Goal: Check status: Check status

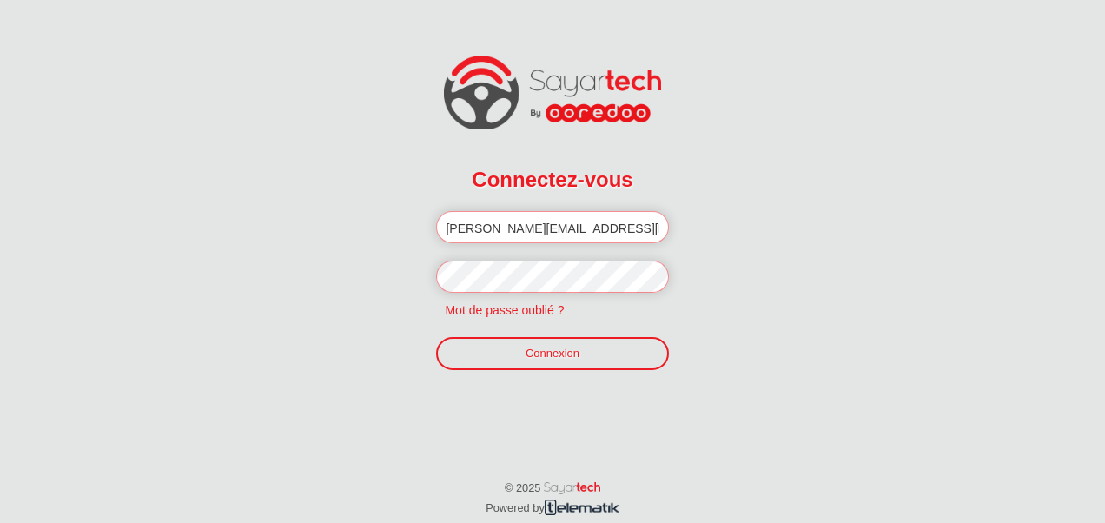
click at [521, 341] on link "Connexion" at bounding box center [552, 353] width 232 height 33
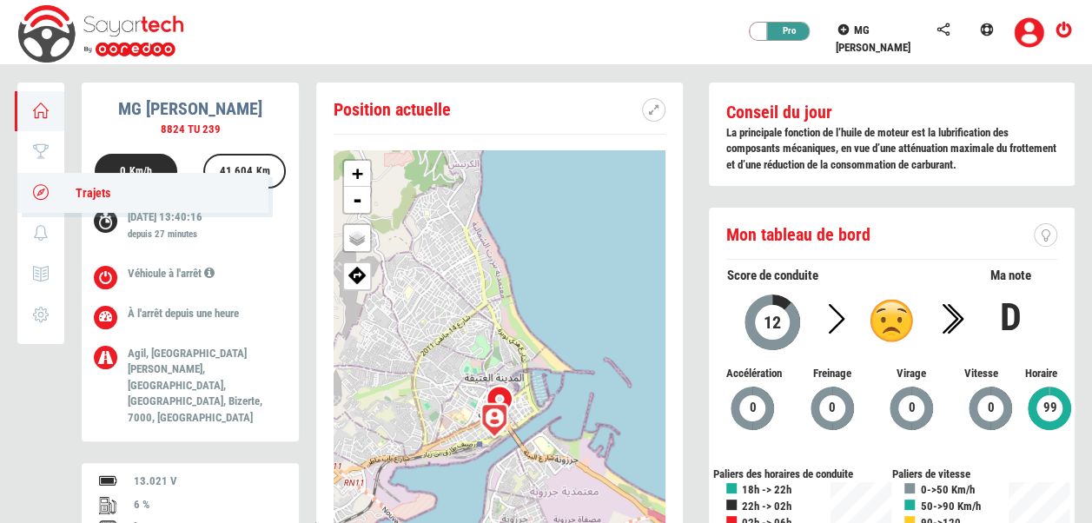
click at [37, 201] on link "Trajets" at bounding box center [142, 193] width 251 height 40
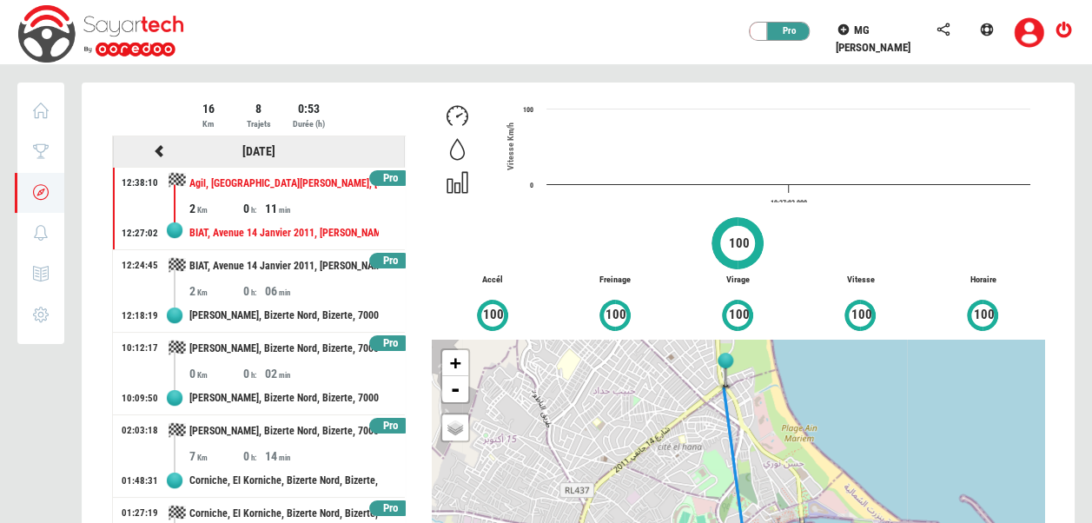
click at [165, 145] on div at bounding box center [159, 152] width 100 height 22
click at [152, 151] on icon at bounding box center [160, 151] width 16 height 12
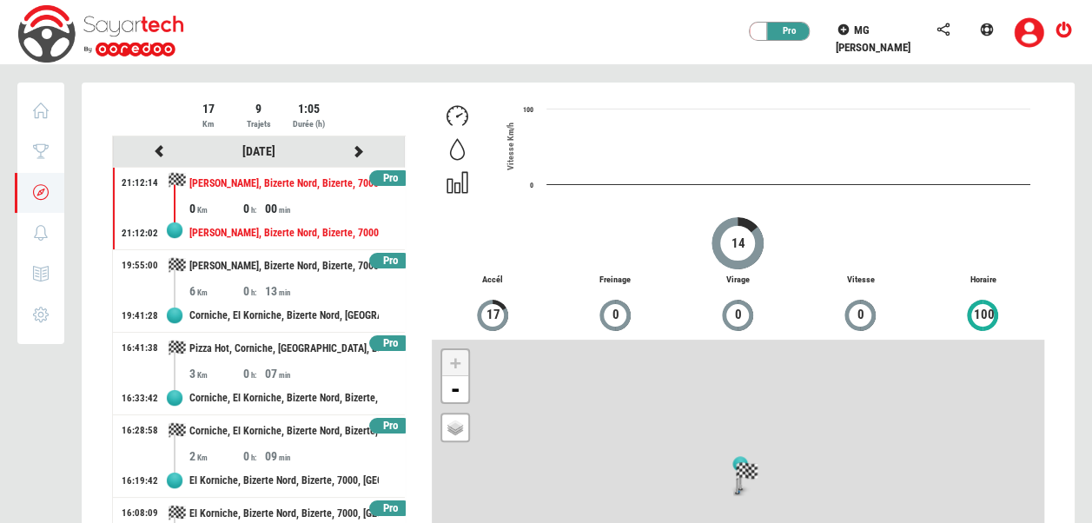
click at [150, 151] on div at bounding box center [578, 381] width 993 height 596
click at [152, 151] on icon at bounding box center [160, 151] width 16 height 12
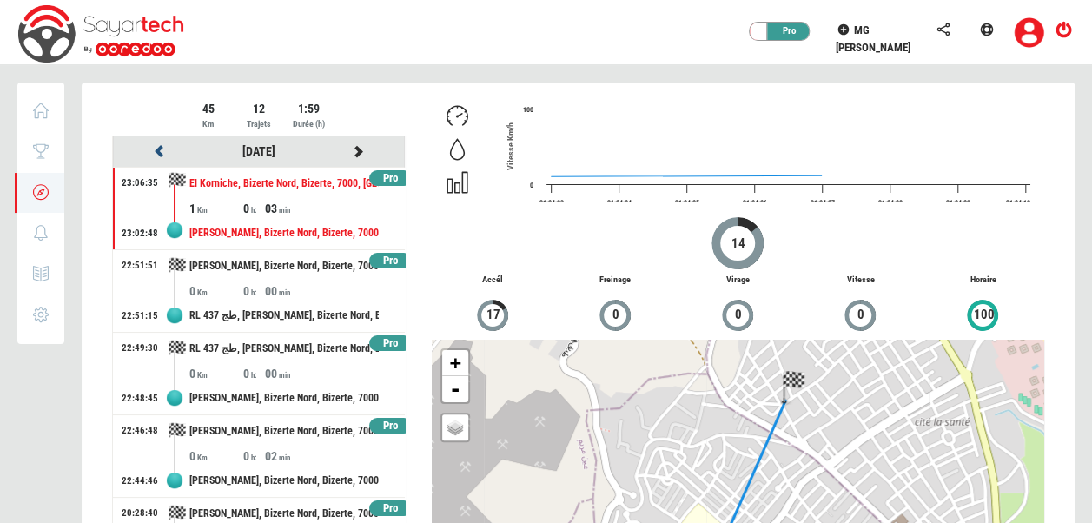
click at [155, 151] on icon at bounding box center [160, 151] width 16 height 12
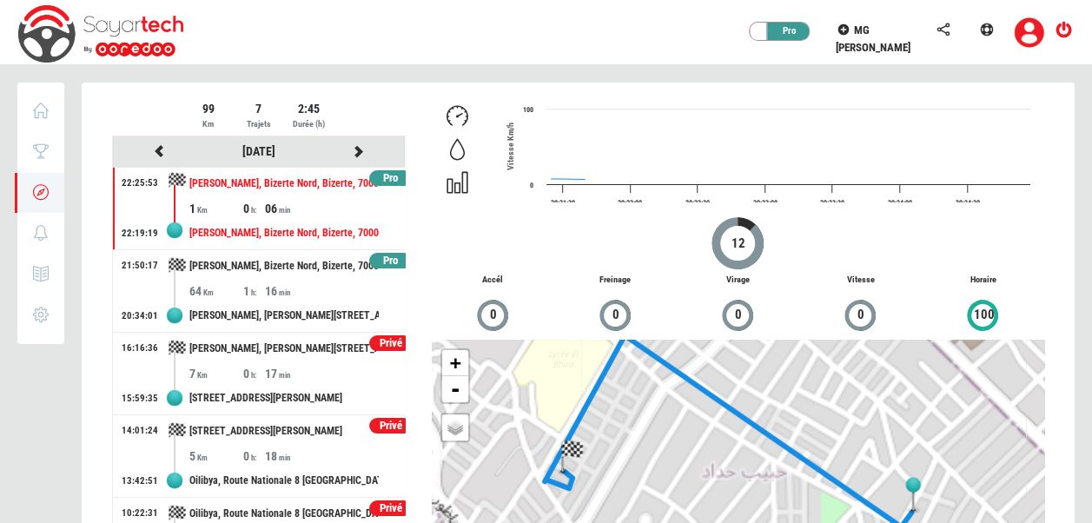
click at [155, 151] on div at bounding box center [578, 381] width 993 height 596
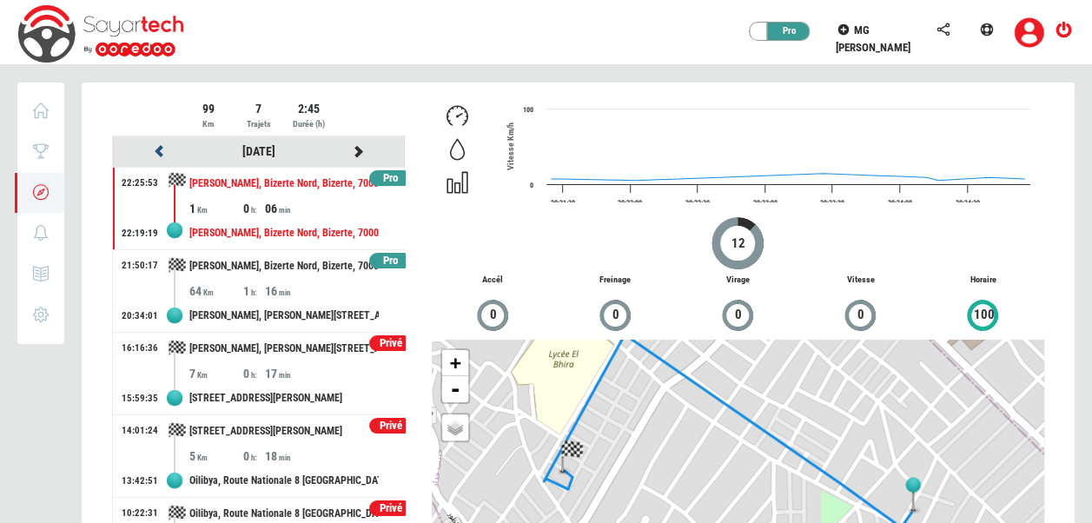
click at [155, 151] on icon at bounding box center [160, 151] width 16 height 12
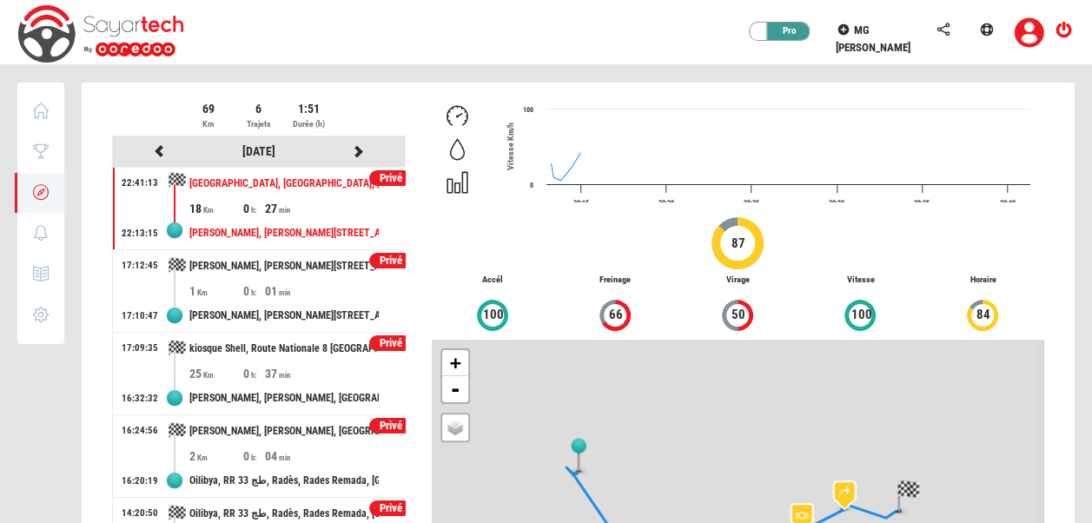
click at [155, 151] on div at bounding box center [578, 381] width 993 height 596
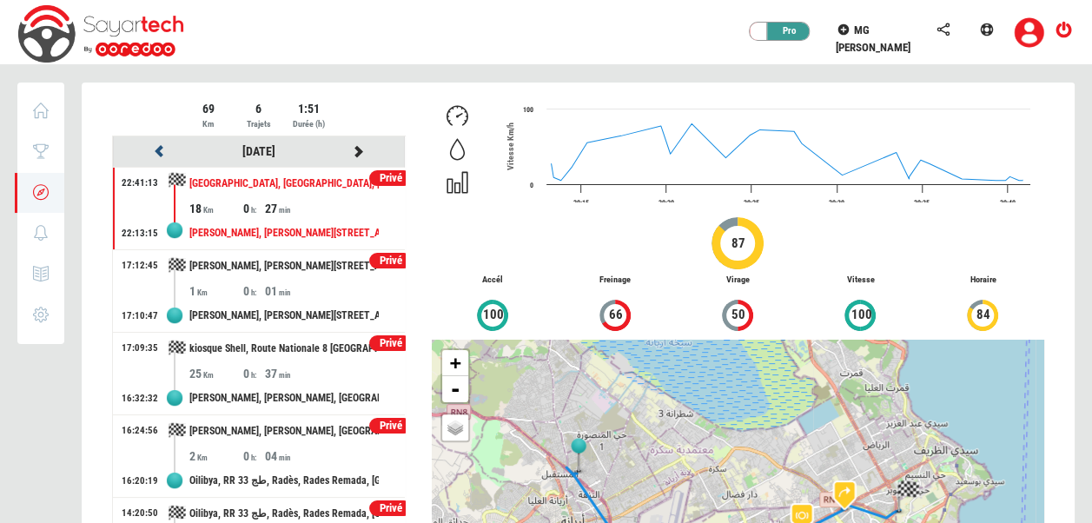
click at [155, 151] on icon at bounding box center [160, 151] width 16 height 12
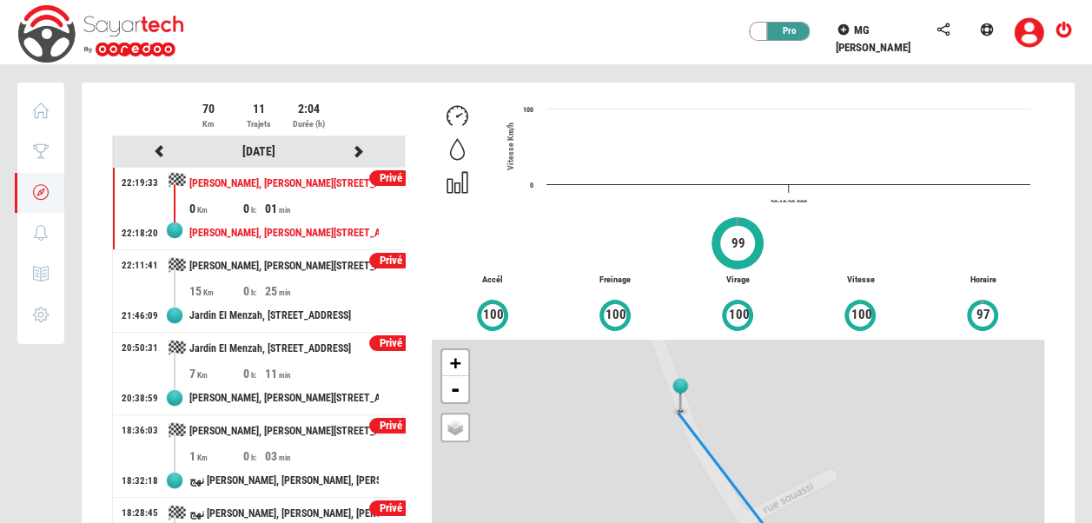
click at [155, 151] on div at bounding box center [578, 381] width 993 height 596
click at [155, 151] on icon at bounding box center [160, 151] width 16 height 12
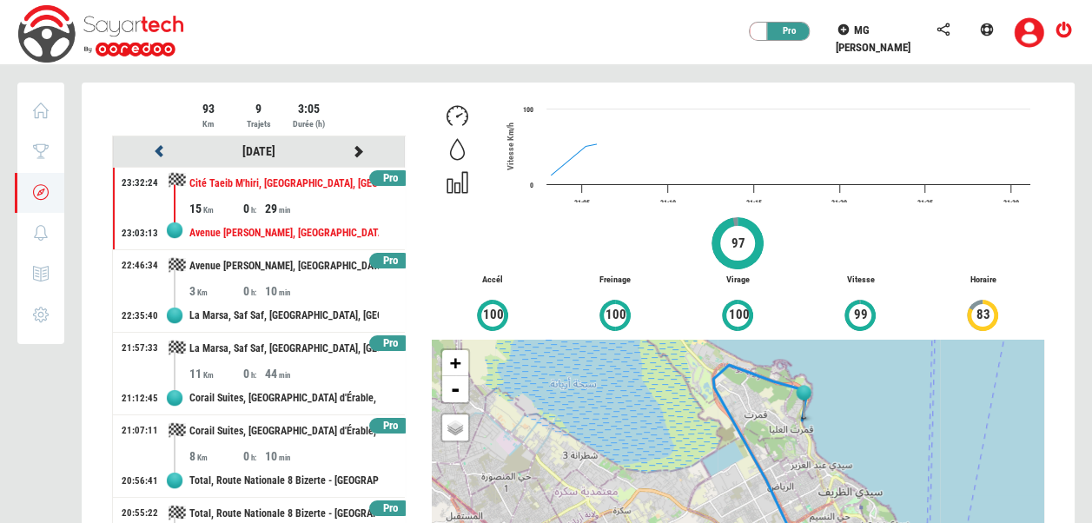
click at [155, 151] on icon at bounding box center [160, 151] width 16 height 12
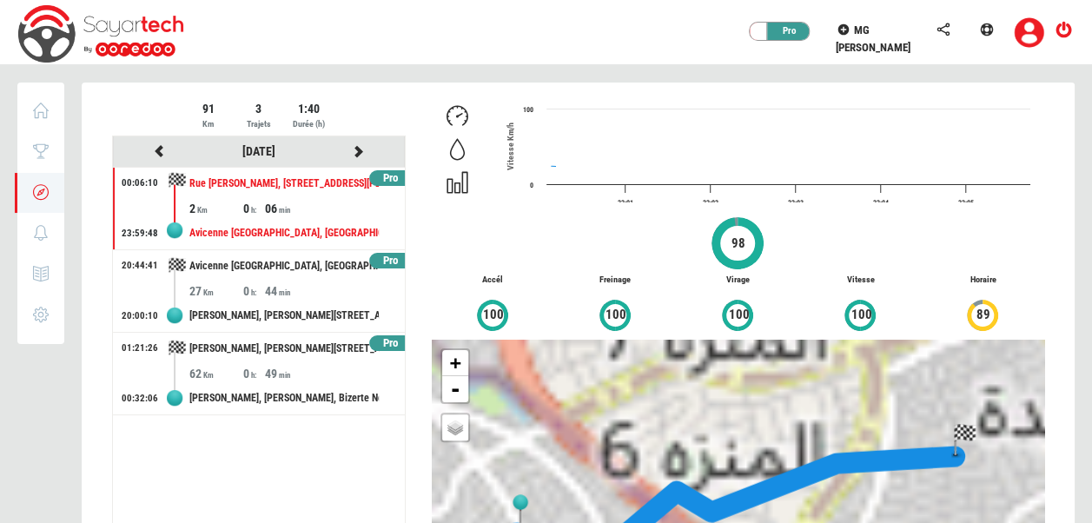
click at [155, 151] on div at bounding box center [578, 381] width 993 height 596
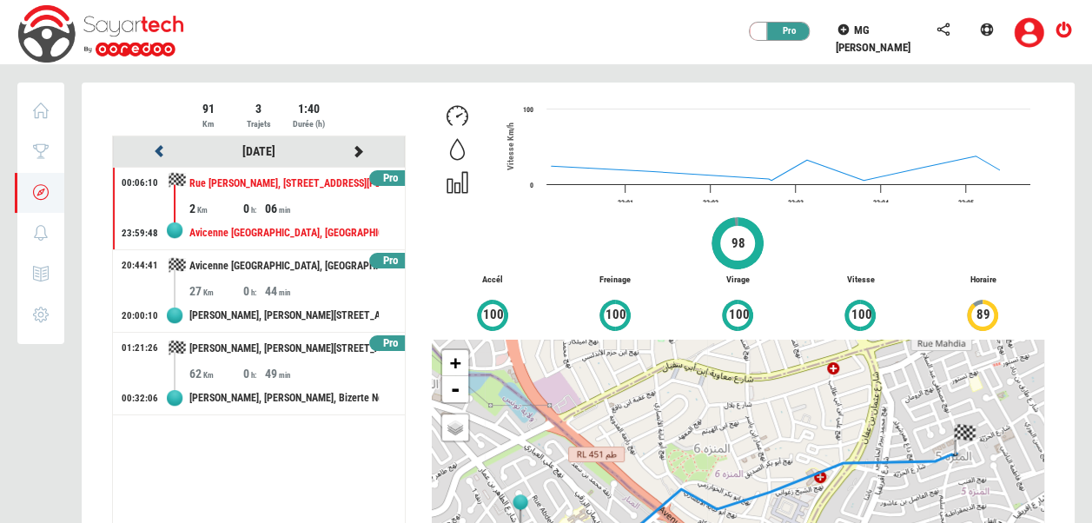
click at [155, 151] on icon at bounding box center [160, 151] width 16 height 12
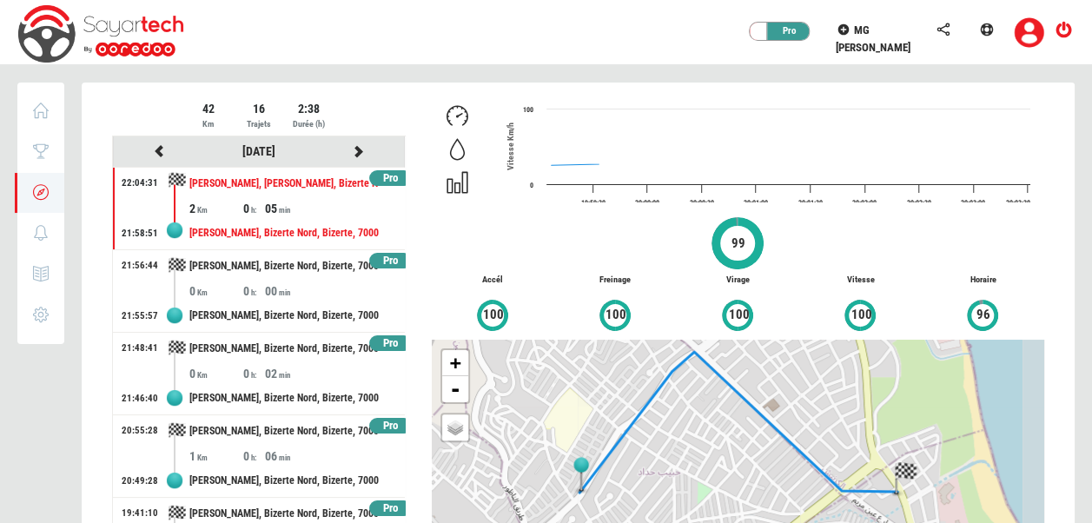
click at [155, 151] on div at bounding box center [578, 381] width 993 height 596
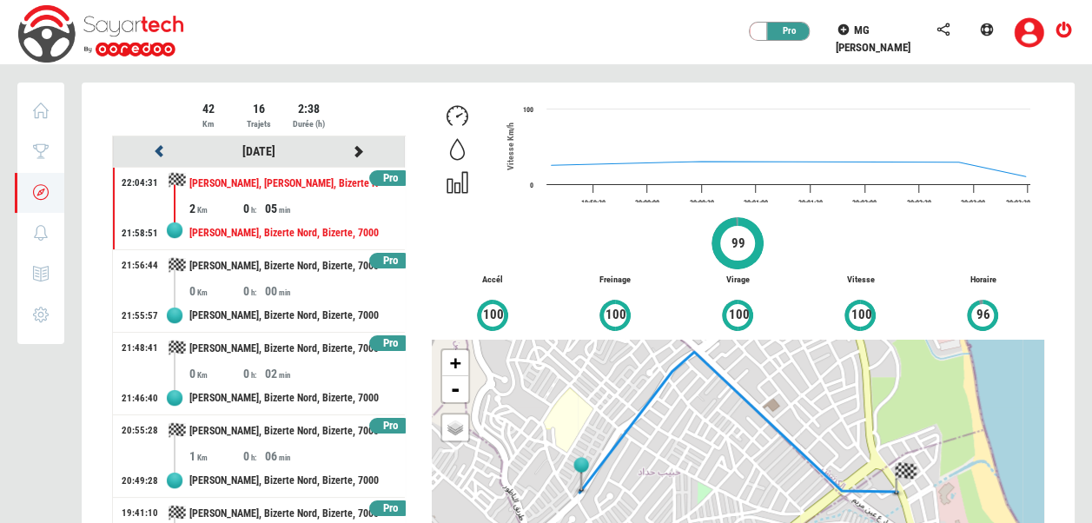
click at [155, 151] on icon at bounding box center [160, 151] width 16 height 12
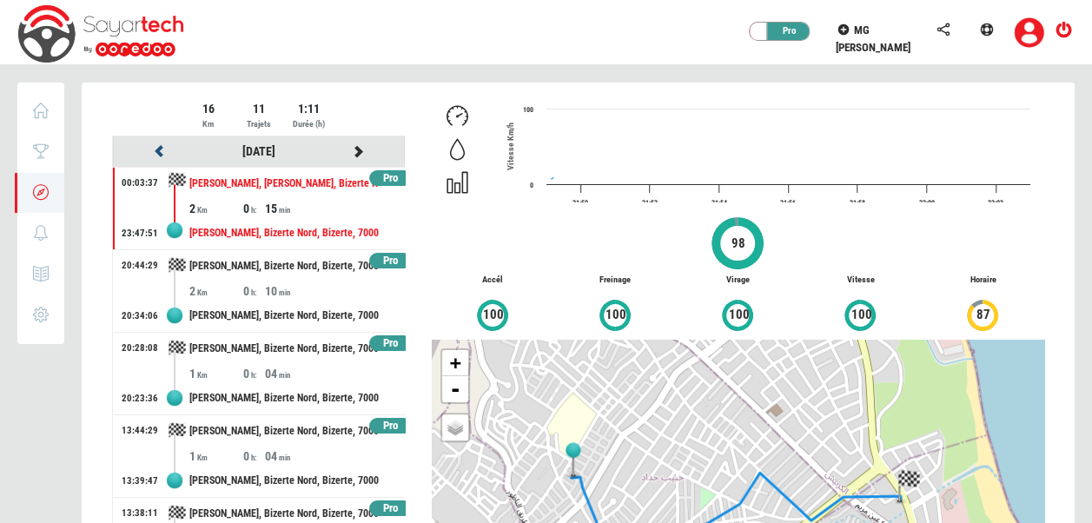
click at [155, 151] on icon at bounding box center [160, 151] width 16 height 12
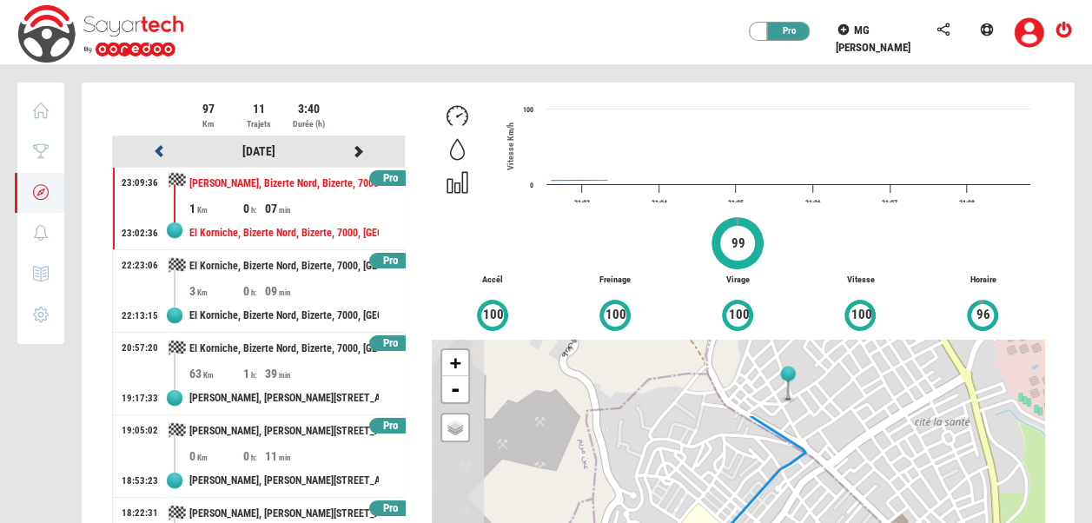
click at [155, 151] on icon at bounding box center [160, 151] width 16 height 12
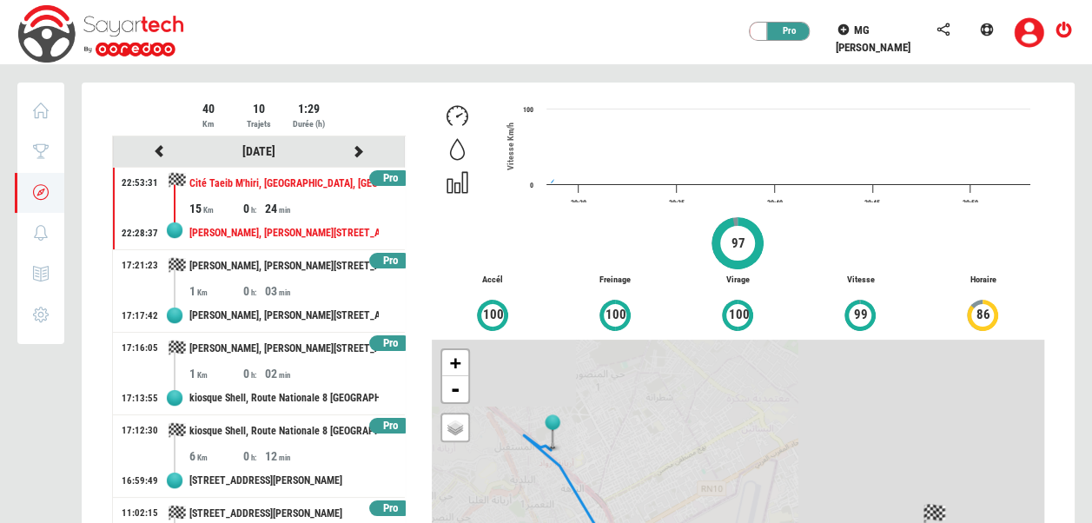
click at [155, 151] on div at bounding box center [578, 381] width 993 height 596
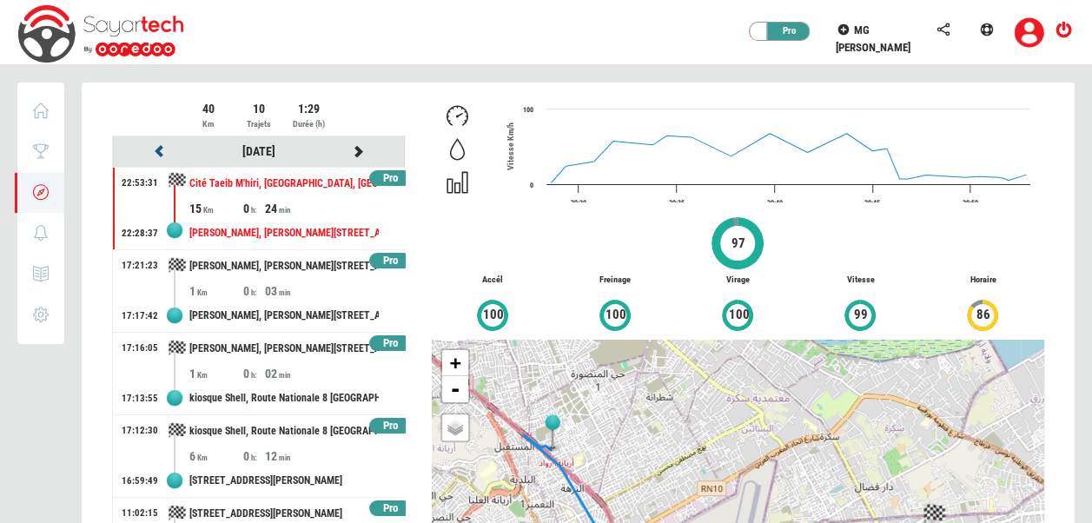
click at [155, 151] on icon at bounding box center [160, 151] width 16 height 12
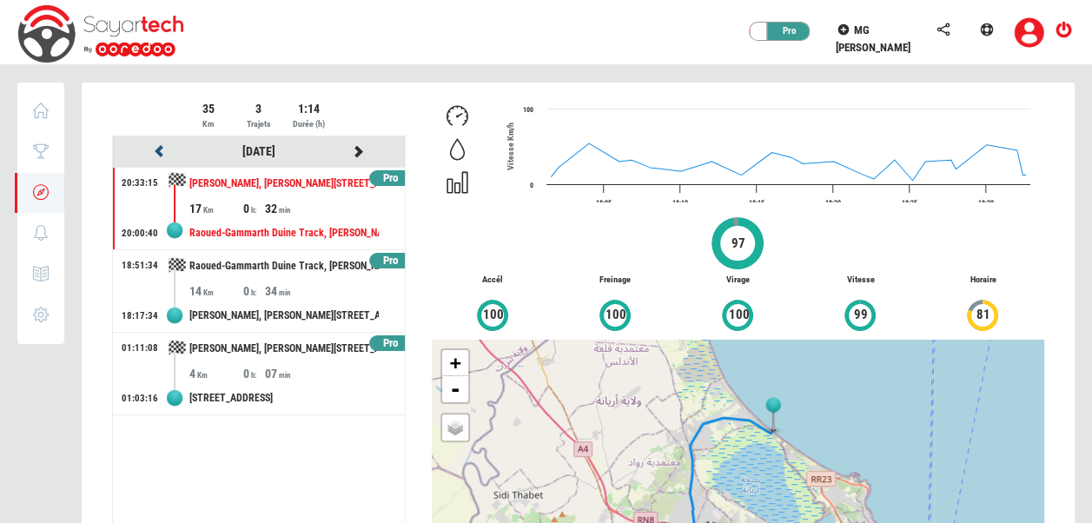
click at [155, 151] on icon at bounding box center [160, 151] width 16 height 12
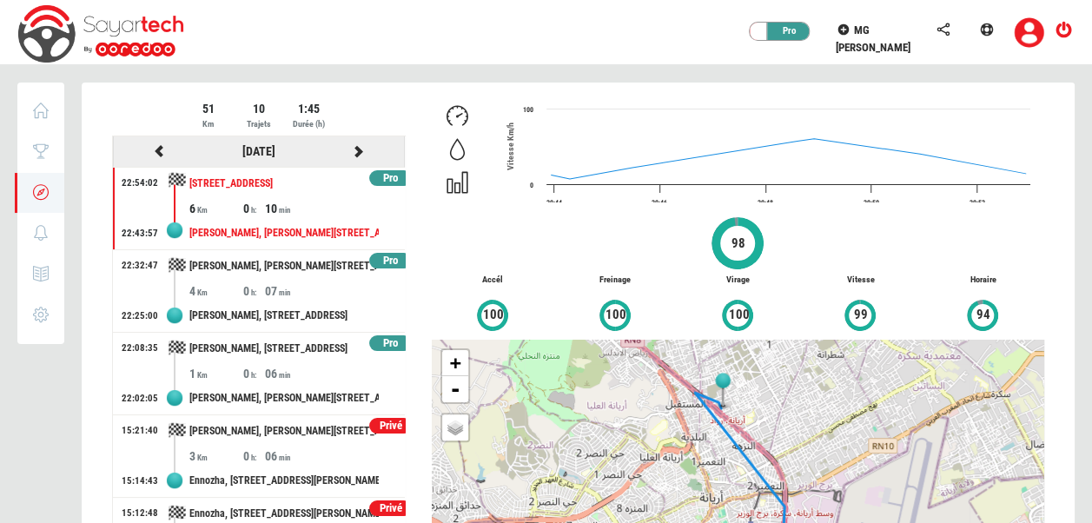
click at [155, 151] on icon at bounding box center [160, 151] width 16 height 12
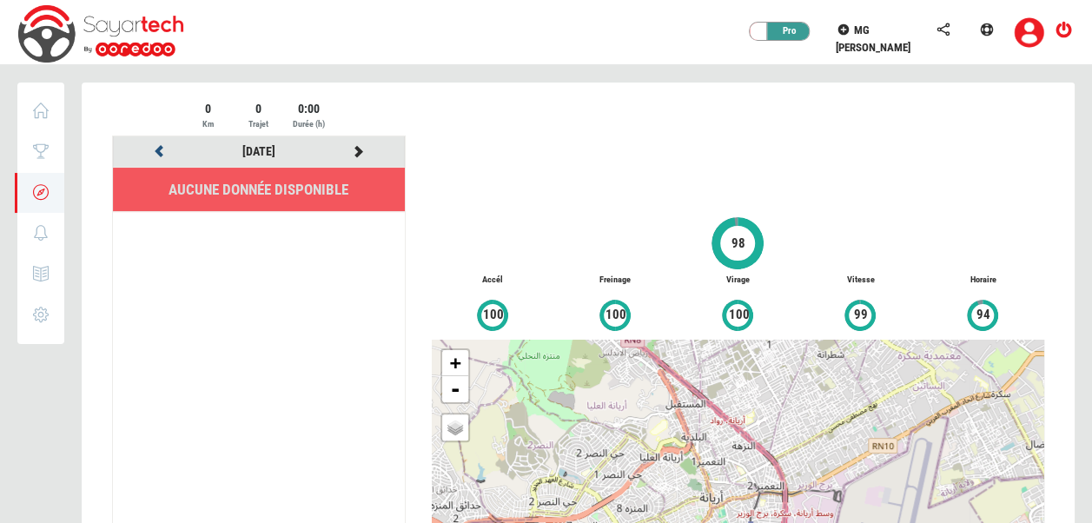
click at [155, 151] on icon at bounding box center [160, 151] width 16 height 12
click at [155, 151] on div at bounding box center [578, 381] width 993 height 596
click at [155, 151] on icon at bounding box center [160, 151] width 16 height 12
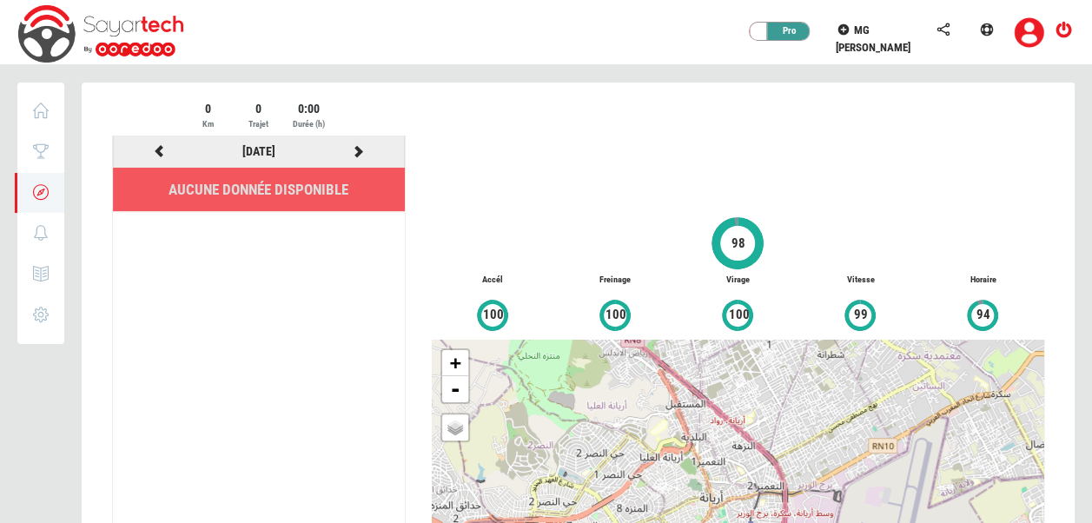
click at [155, 151] on icon at bounding box center [160, 151] width 16 height 12
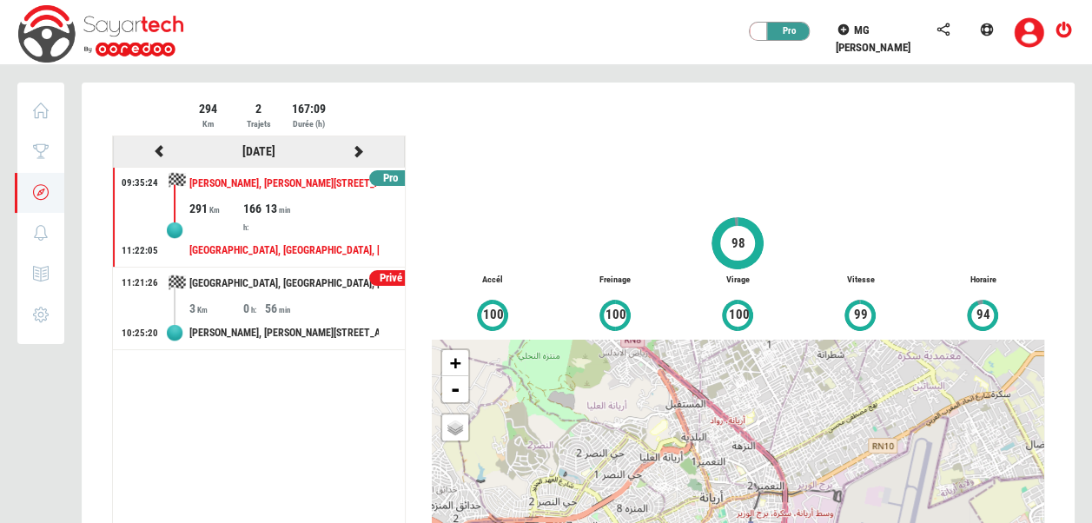
click at [155, 151] on icon at bounding box center [160, 151] width 16 height 12
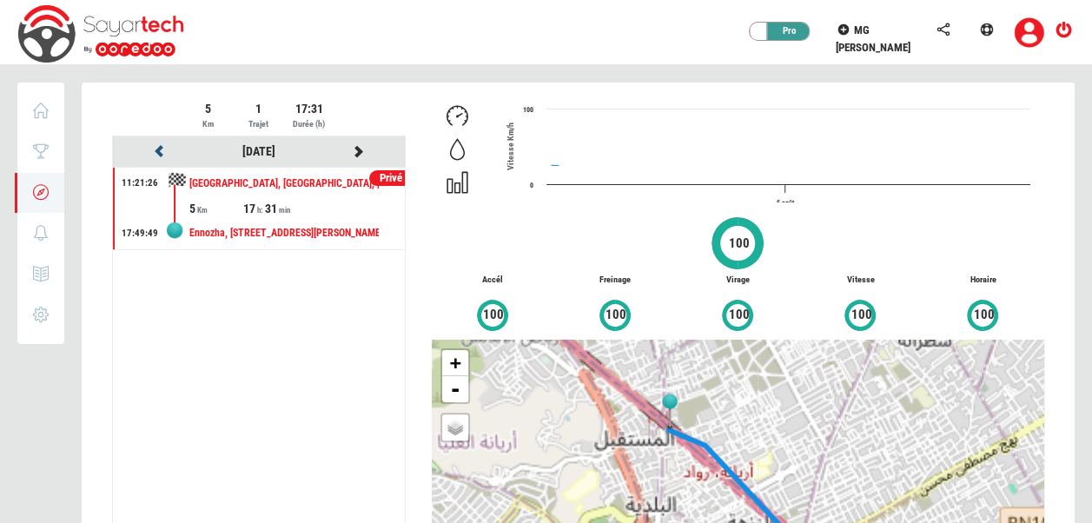
click at [155, 151] on icon at bounding box center [160, 151] width 16 height 12
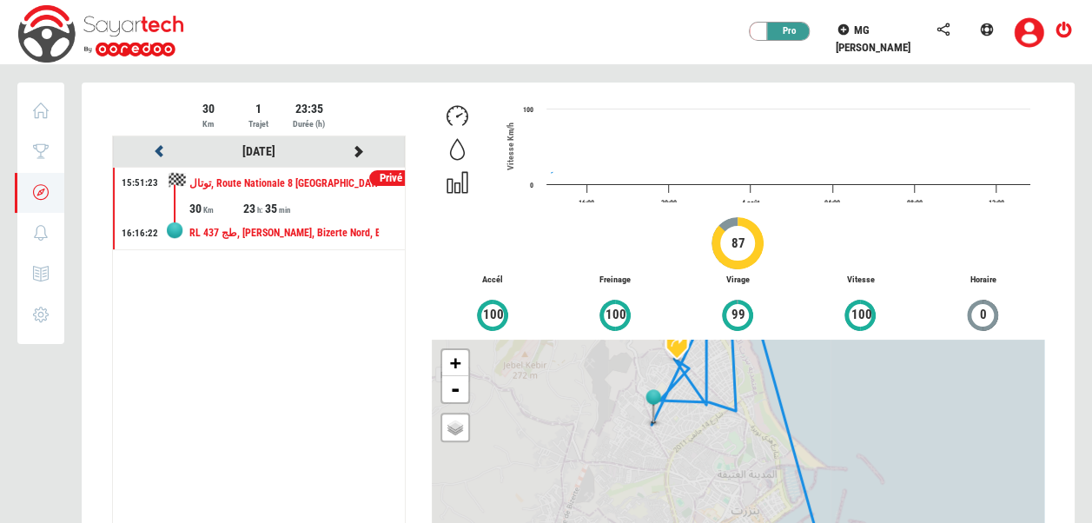
click at [155, 151] on icon at bounding box center [160, 151] width 16 height 12
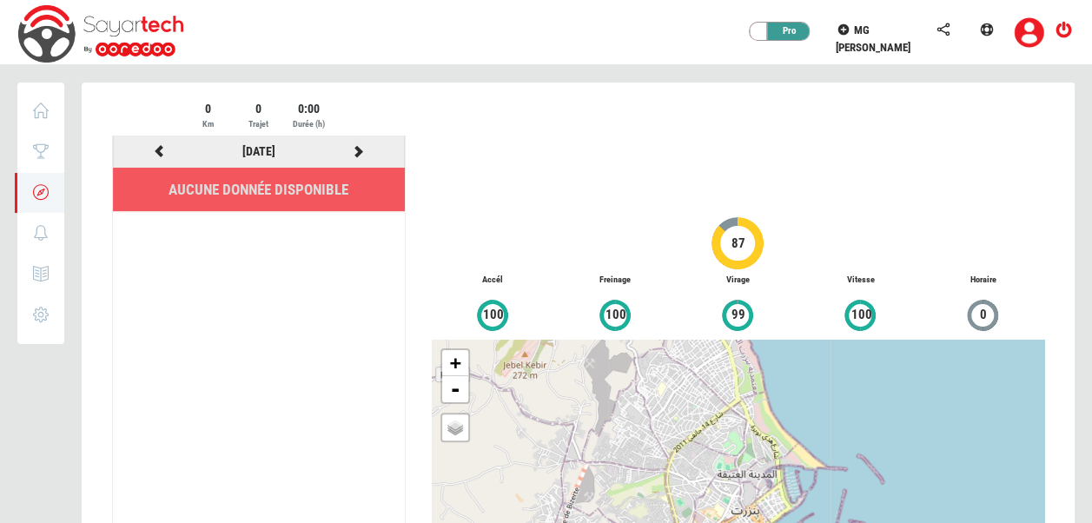
click at [155, 151] on icon at bounding box center [160, 151] width 16 height 12
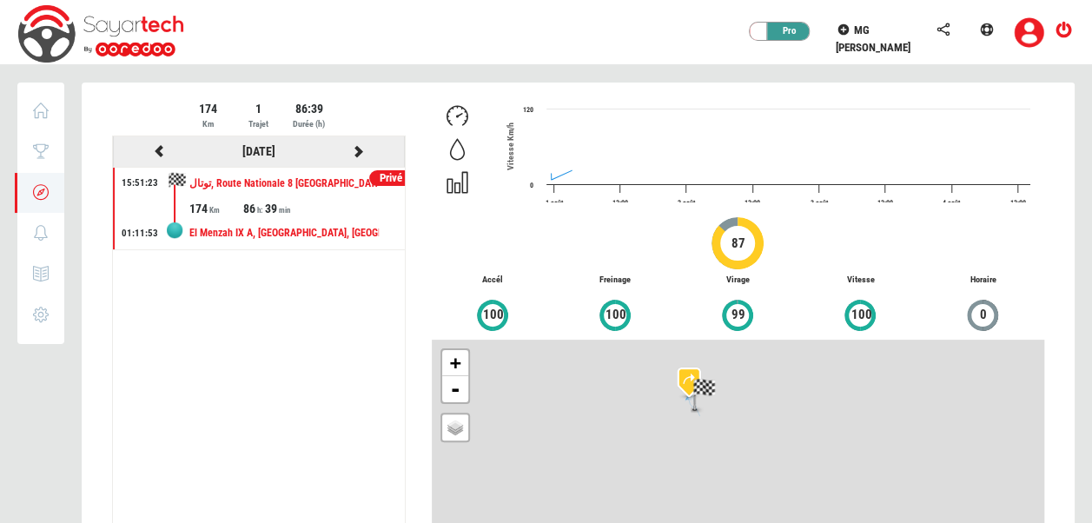
click at [155, 151] on icon at bounding box center [160, 151] width 16 height 12
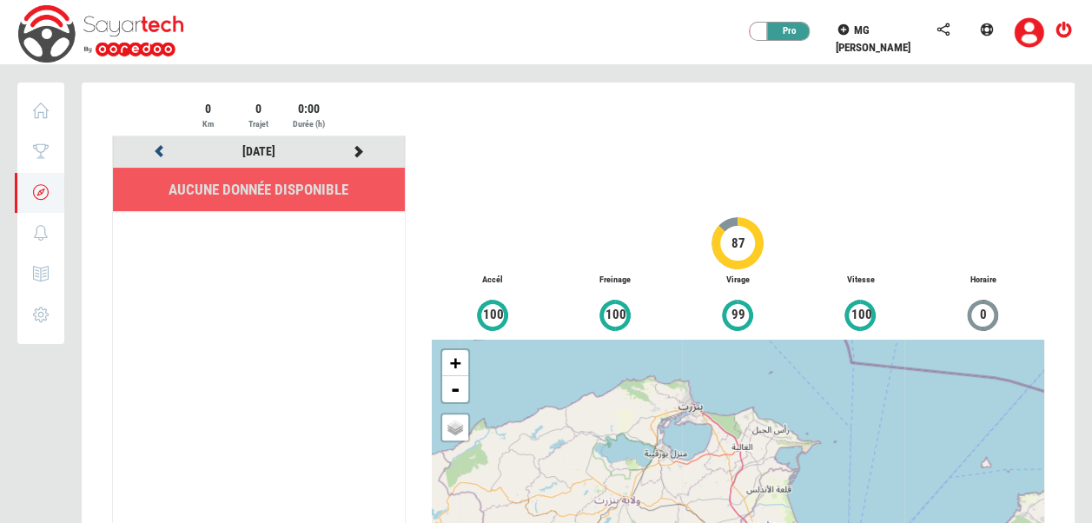
click at [155, 151] on icon at bounding box center [160, 151] width 16 height 12
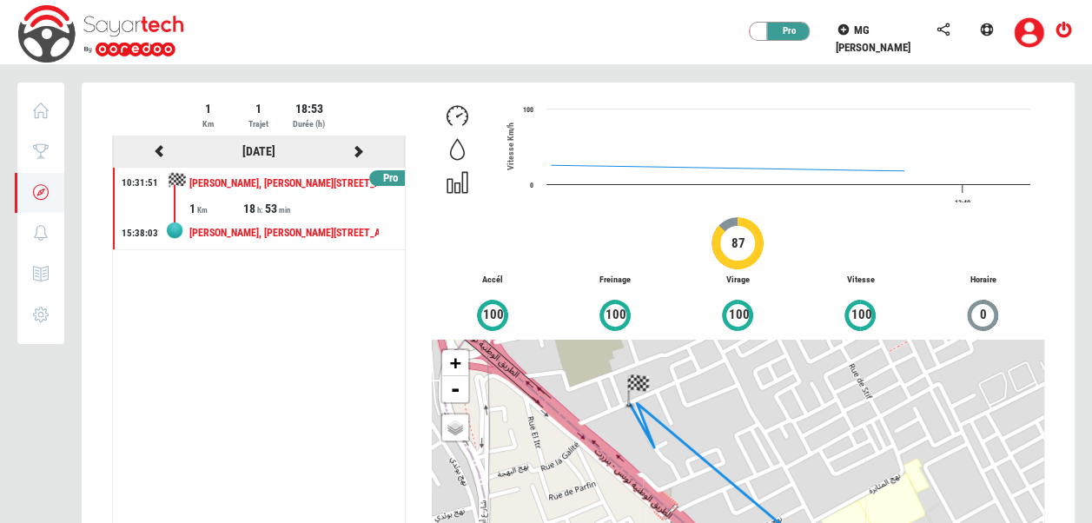
click at [155, 151] on icon at bounding box center [160, 151] width 16 height 12
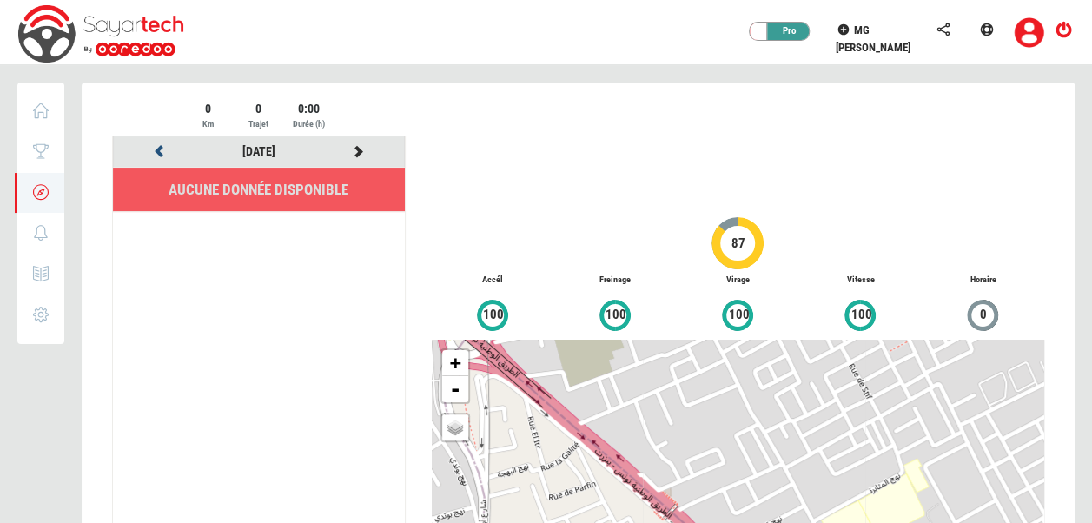
click at [155, 151] on icon at bounding box center [160, 151] width 16 height 12
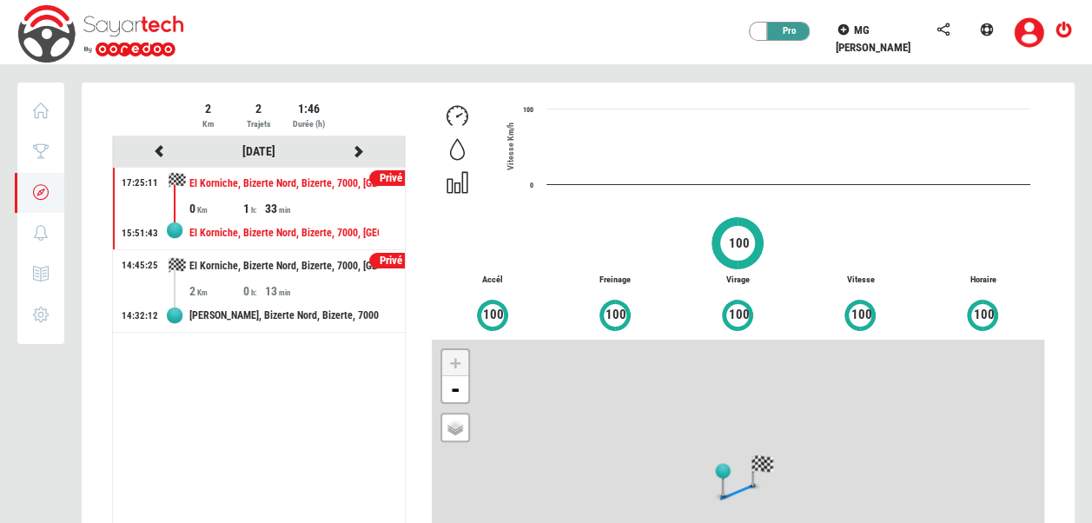
click at [155, 151] on div at bounding box center [578, 381] width 993 height 596
click at [155, 151] on icon at bounding box center [160, 151] width 16 height 12
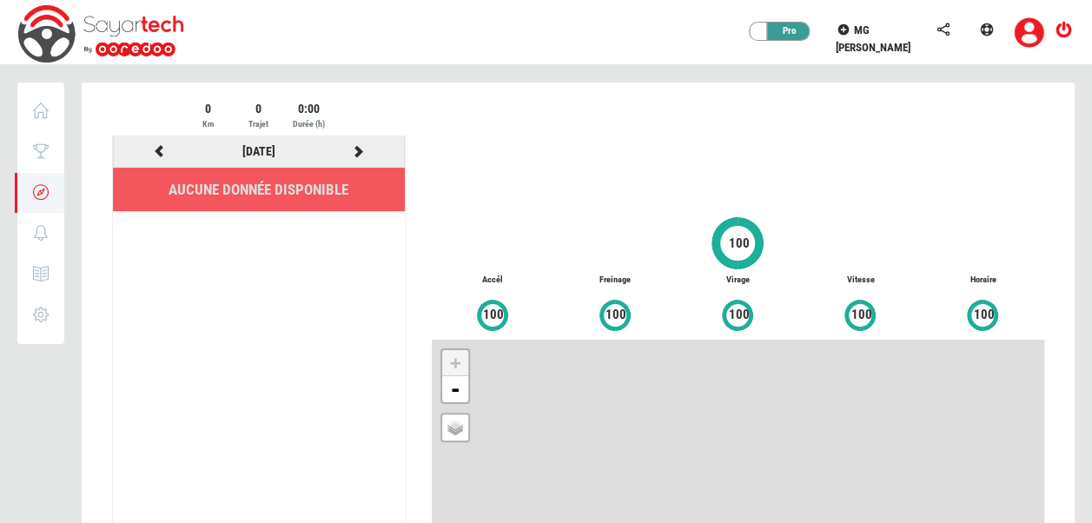
click at [155, 151] on icon at bounding box center [160, 151] width 16 height 12
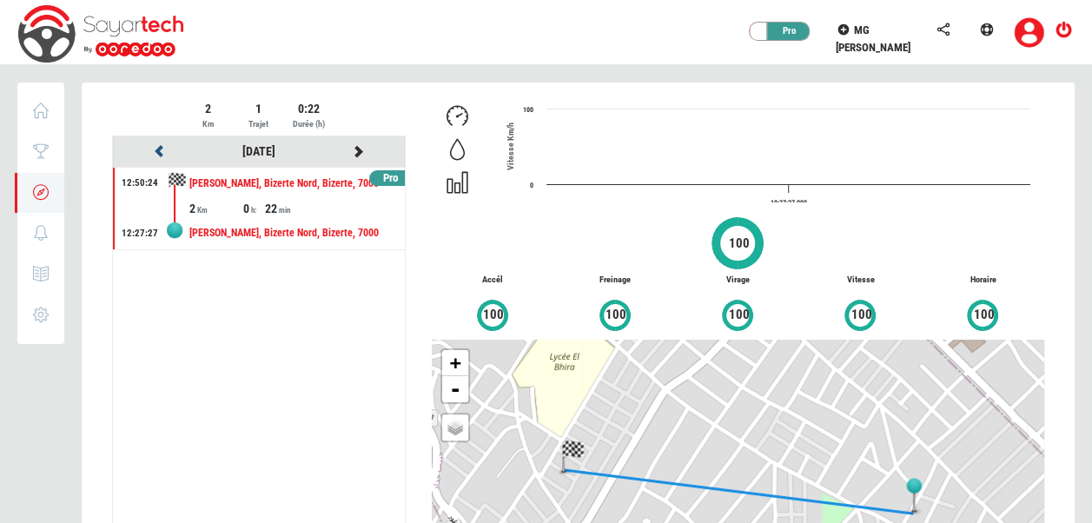
click at [155, 151] on icon at bounding box center [160, 151] width 16 height 12
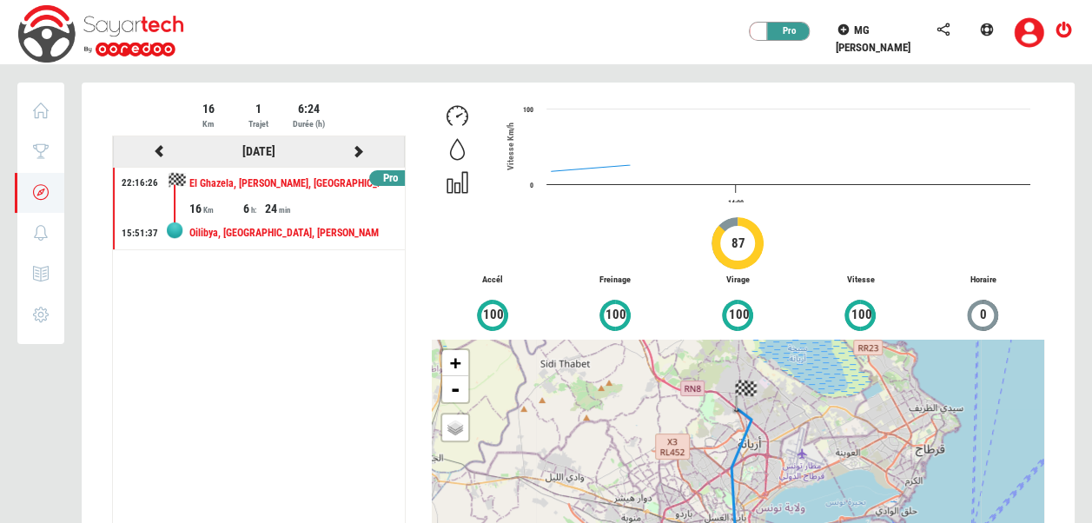
click at [155, 151] on icon at bounding box center [160, 151] width 16 height 12
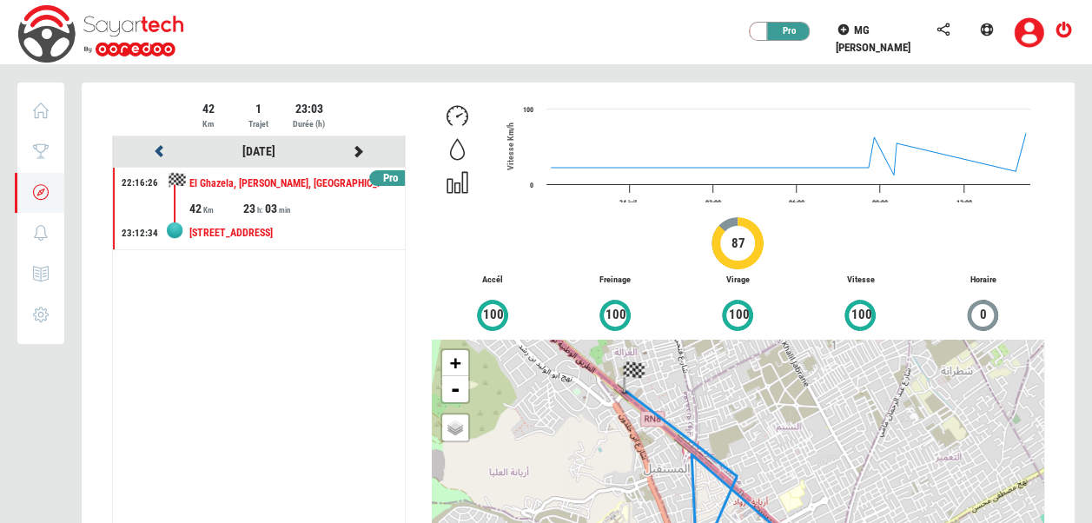
click at [155, 151] on icon at bounding box center [160, 151] width 16 height 12
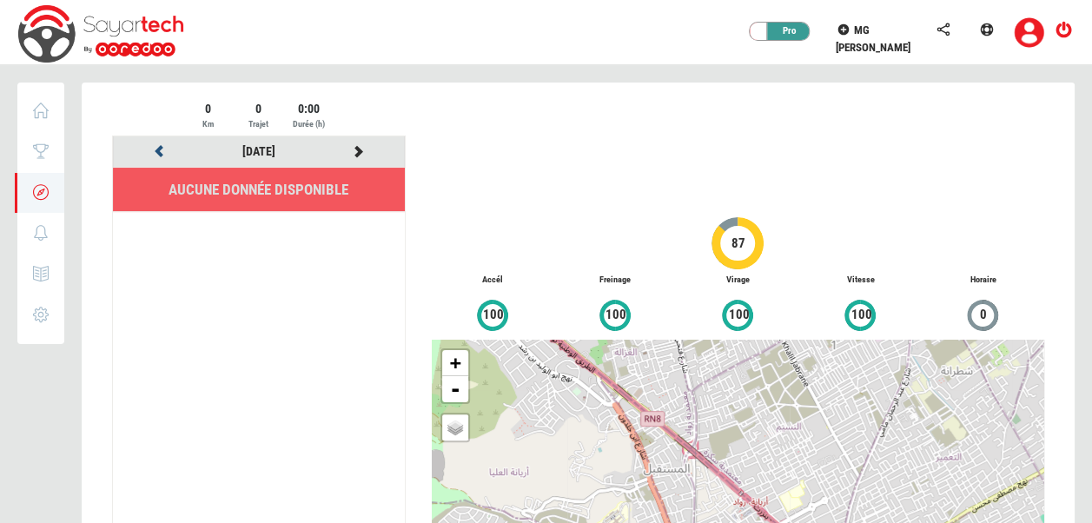
click at [155, 151] on icon at bounding box center [160, 151] width 16 height 12
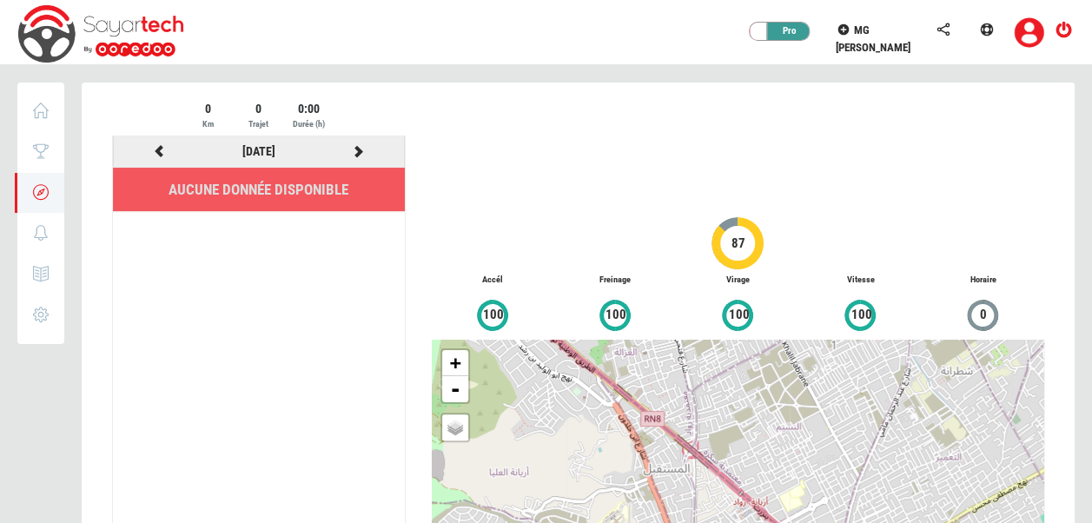
click at [155, 151] on icon at bounding box center [160, 151] width 16 height 12
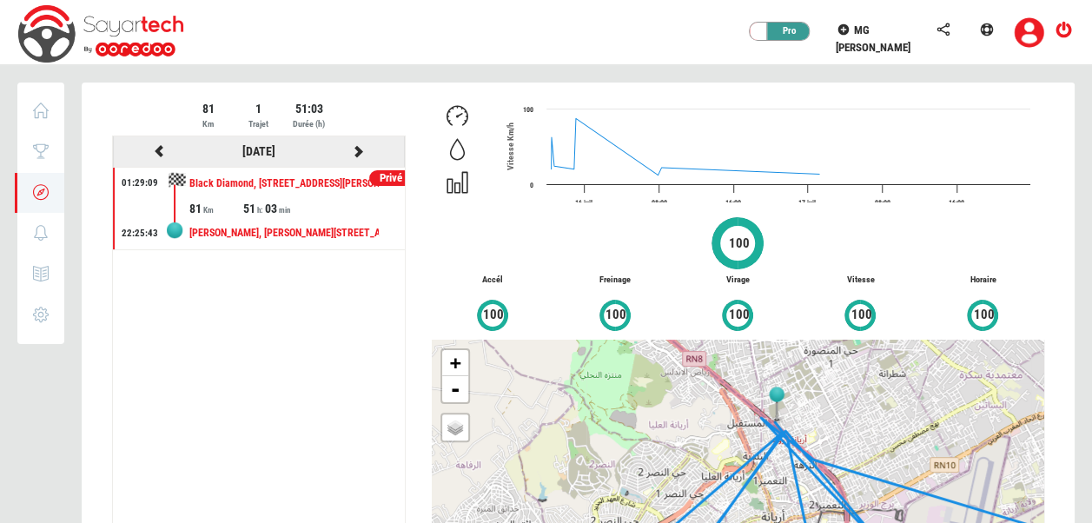
click at [155, 151] on icon at bounding box center [160, 151] width 16 height 12
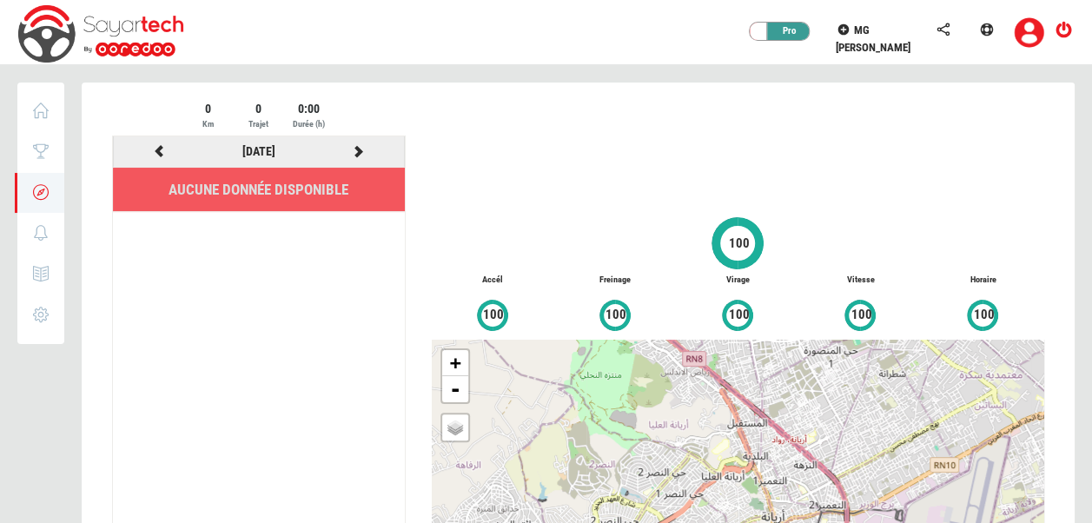
click at [155, 151] on icon at bounding box center [160, 151] width 16 height 12
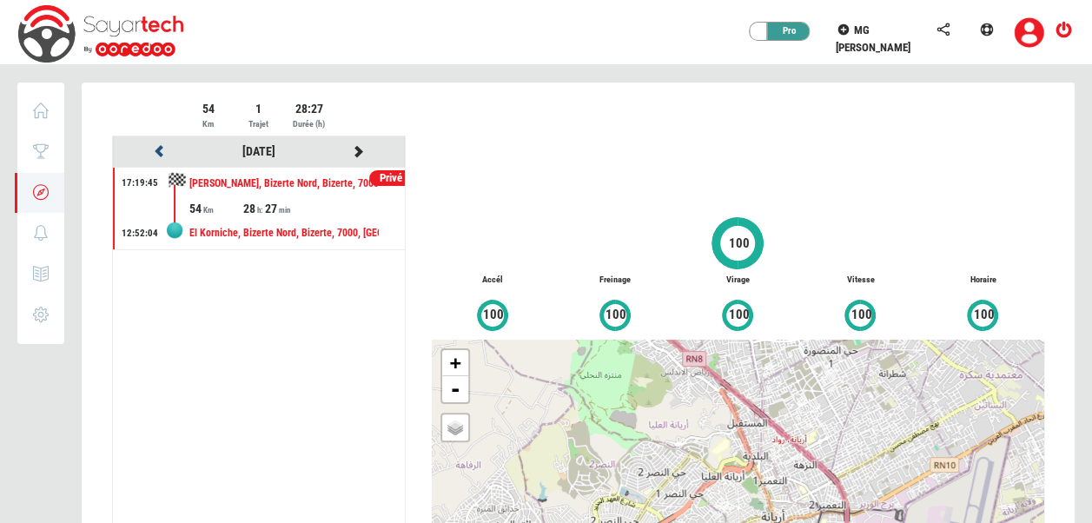
click at [155, 151] on icon at bounding box center [160, 151] width 16 height 12
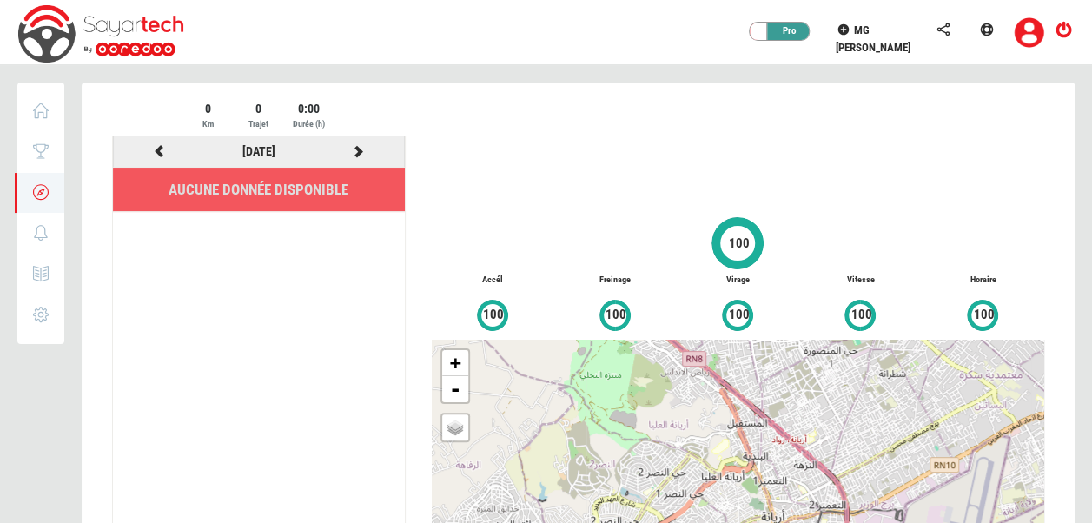
click at [155, 151] on icon at bounding box center [160, 151] width 16 height 12
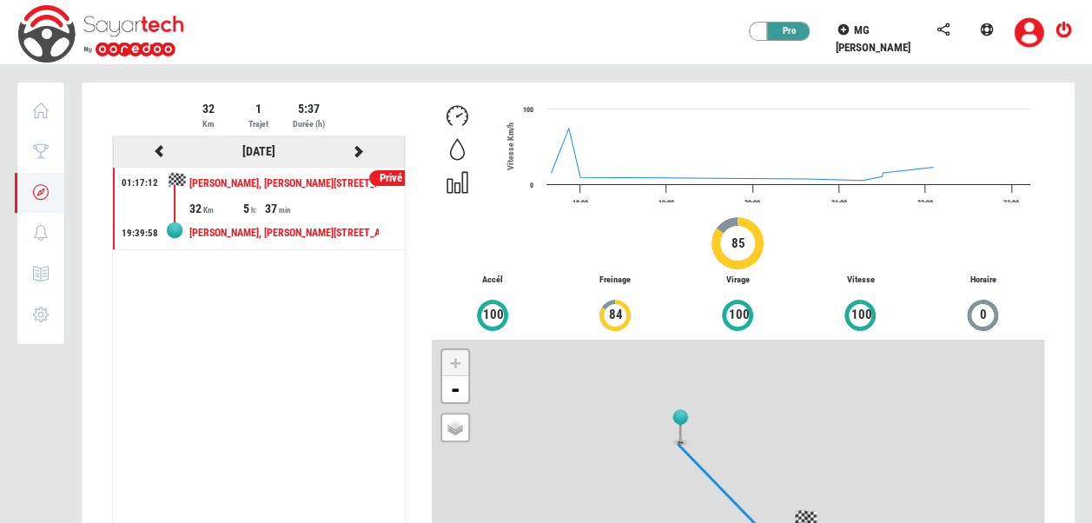
click at [155, 151] on icon at bounding box center [160, 151] width 16 height 12
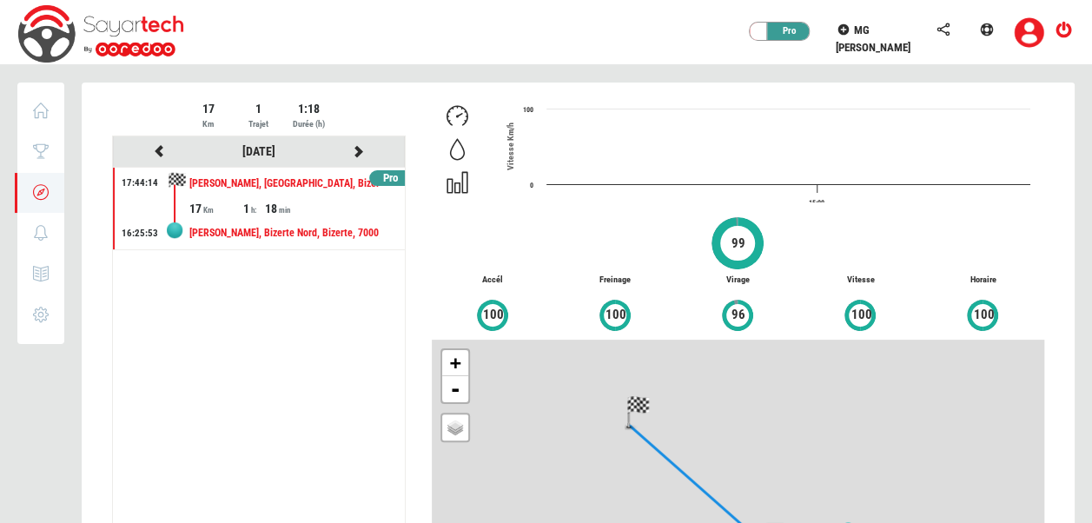
click at [155, 151] on div at bounding box center [578, 381] width 993 height 596
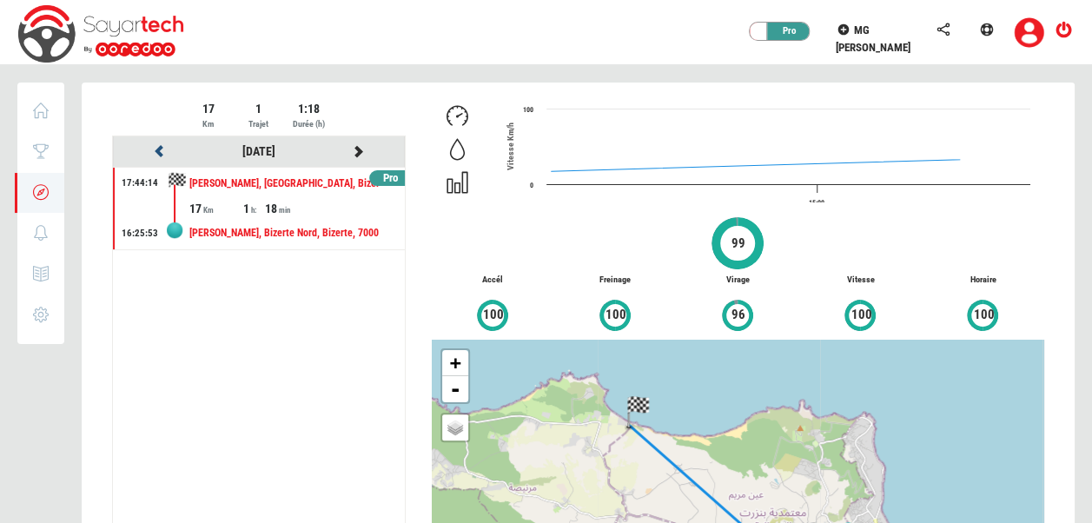
click at [155, 151] on icon at bounding box center [160, 151] width 16 height 12
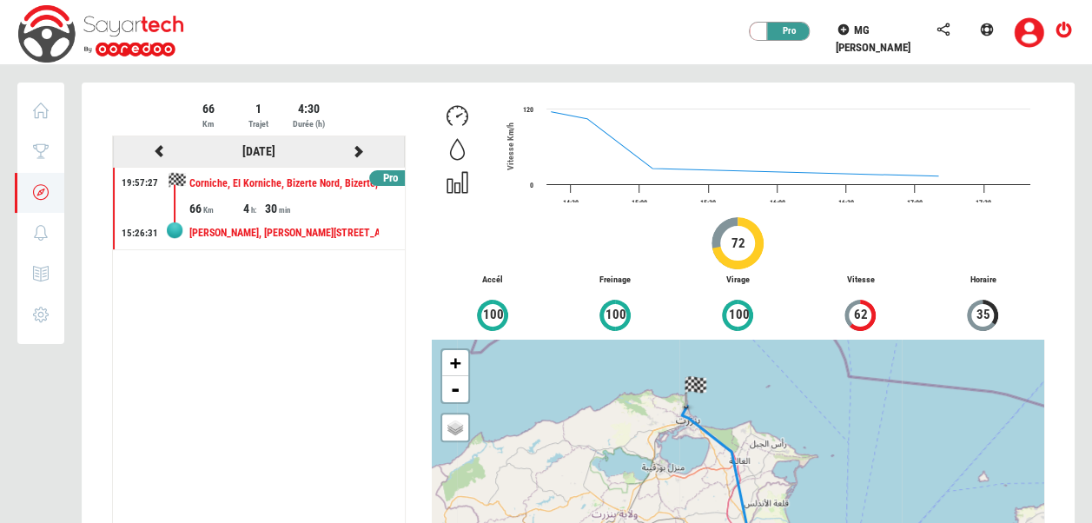
click at [155, 151] on icon at bounding box center [160, 151] width 16 height 12
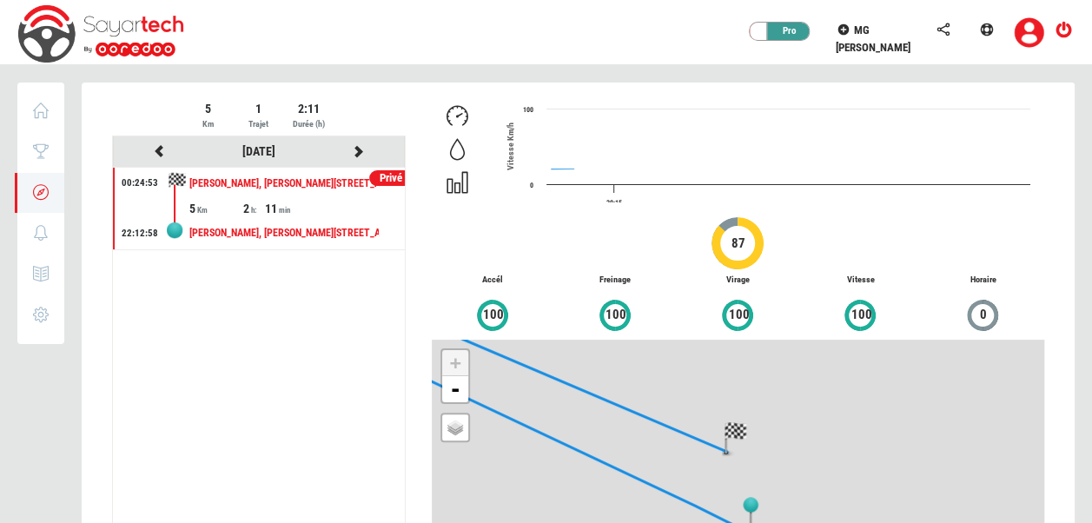
click at [155, 151] on div at bounding box center [578, 381] width 993 height 596
click at [155, 151] on icon at bounding box center [160, 151] width 16 height 12
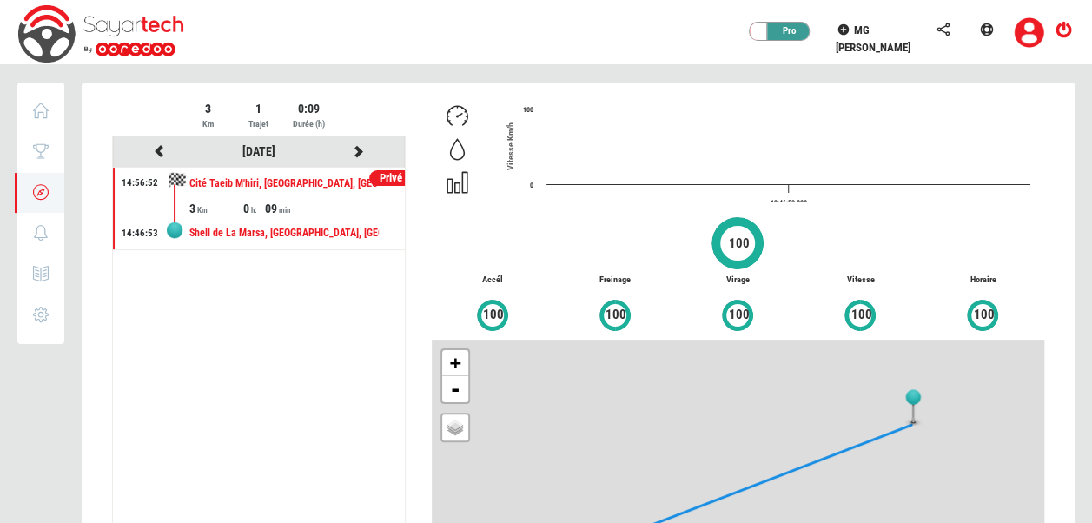
click at [155, 151] on div at bounding box center [578, 381] width 993 height 596
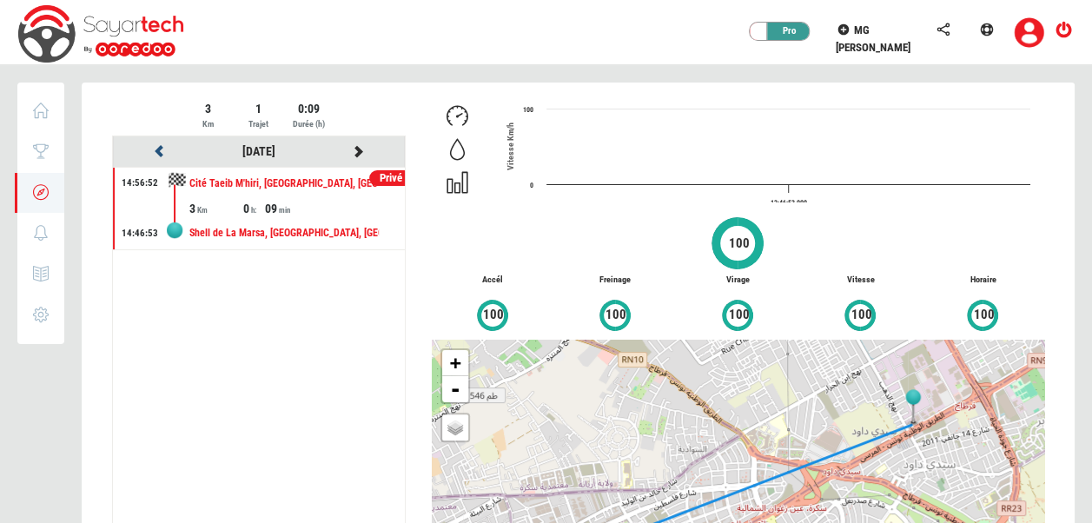
click at [155, 151] on icon at bounding box center [160, 151] width 16 height 12
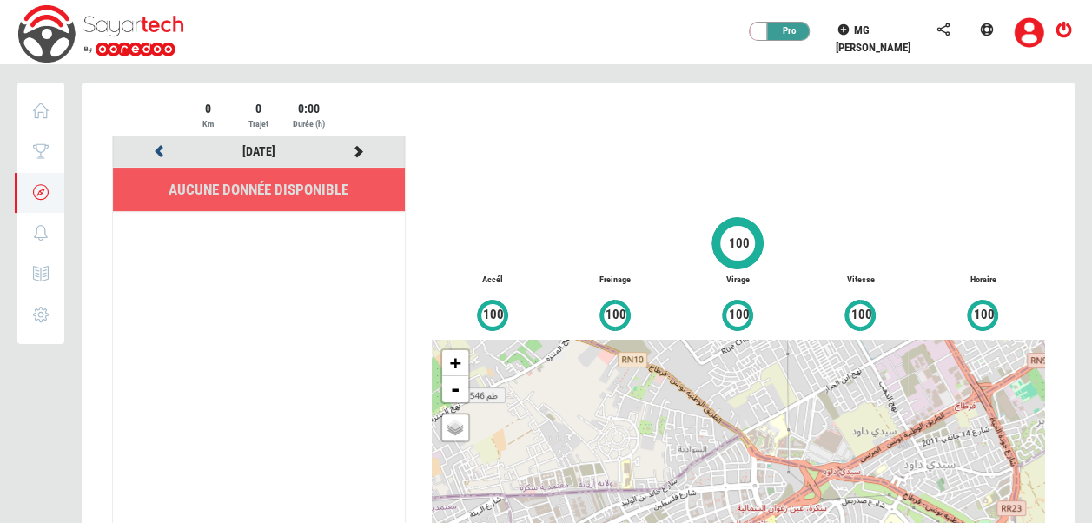
click at [155, 151] on icon at bounding box center [160, 151] width 16 height 12
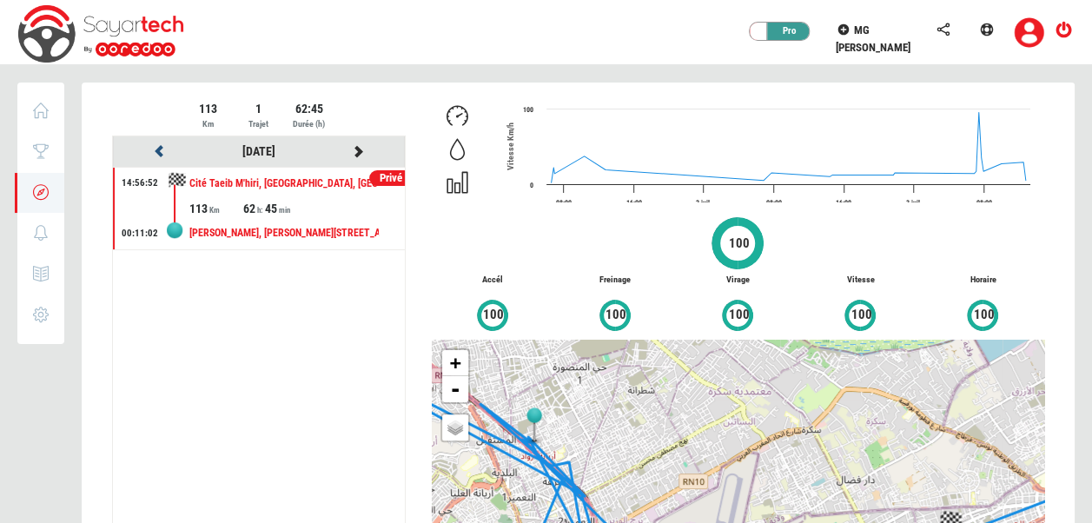
click at [155, 151] on icon at bounding box center [160, 151] width 16 height 12
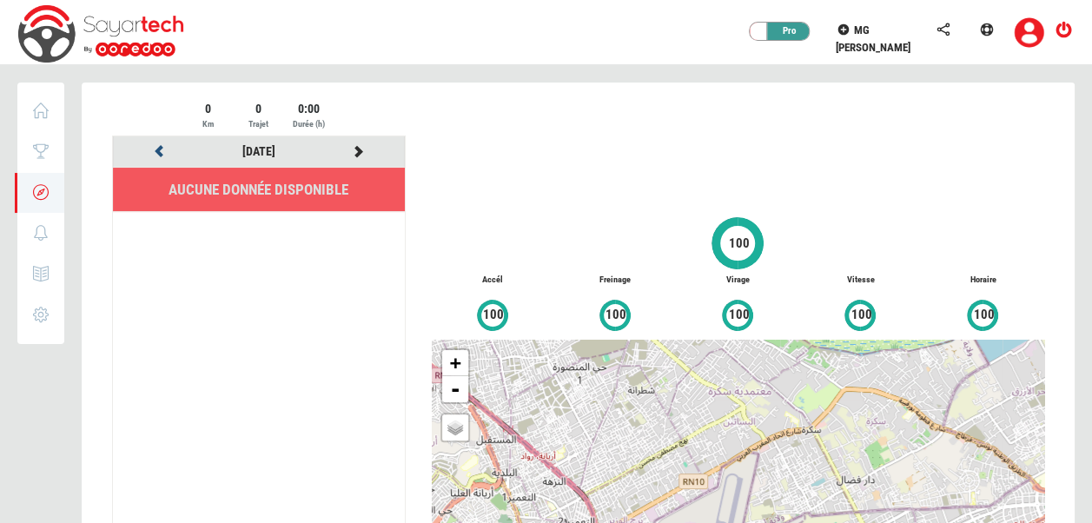
click at [155, 151] on icon at bounding box center [160, 151] width 16 height 12
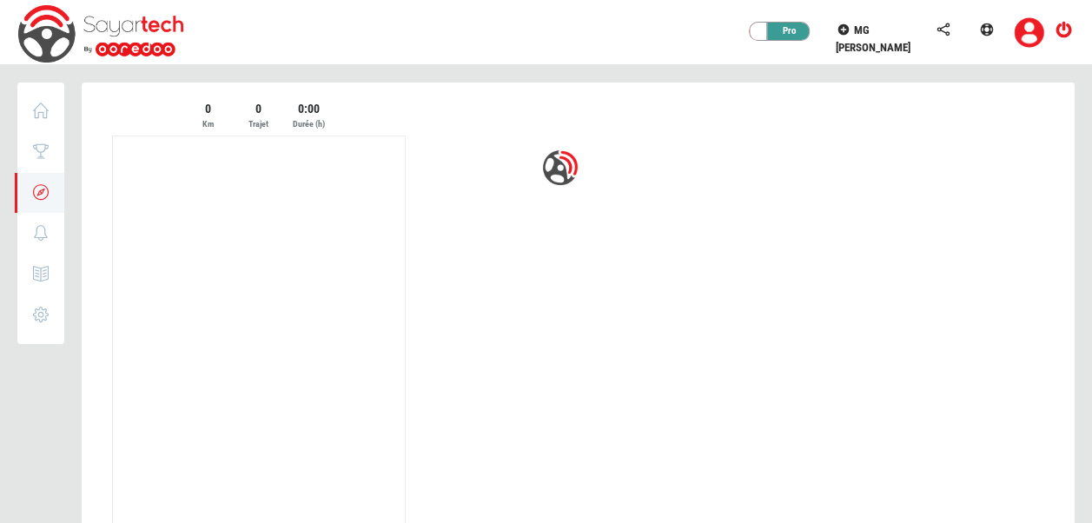
click at [155, 151] on div at bounding box center [578, 379] width 993 height 593
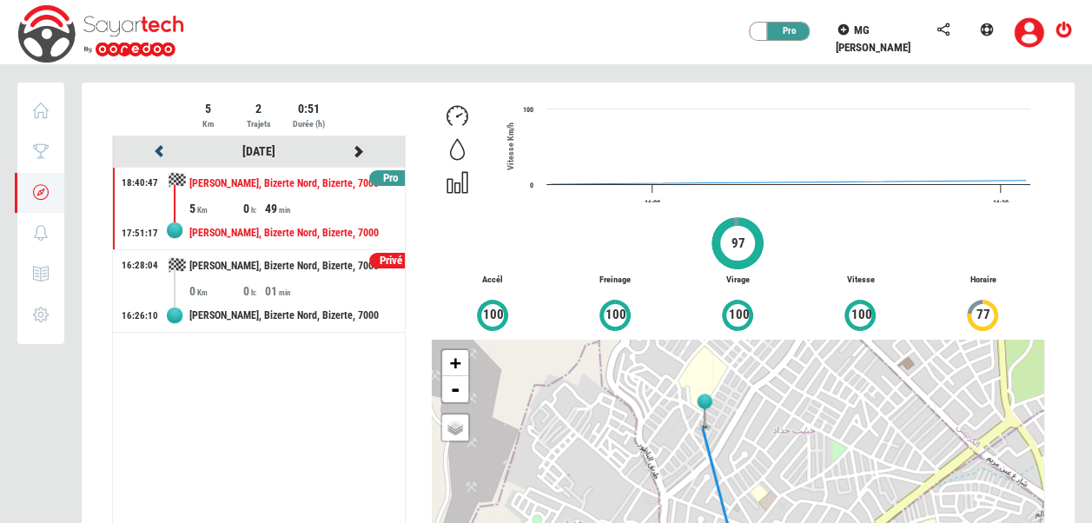
click at [155, 151] on icon at bounding box center [160, 151] width 16 height 12
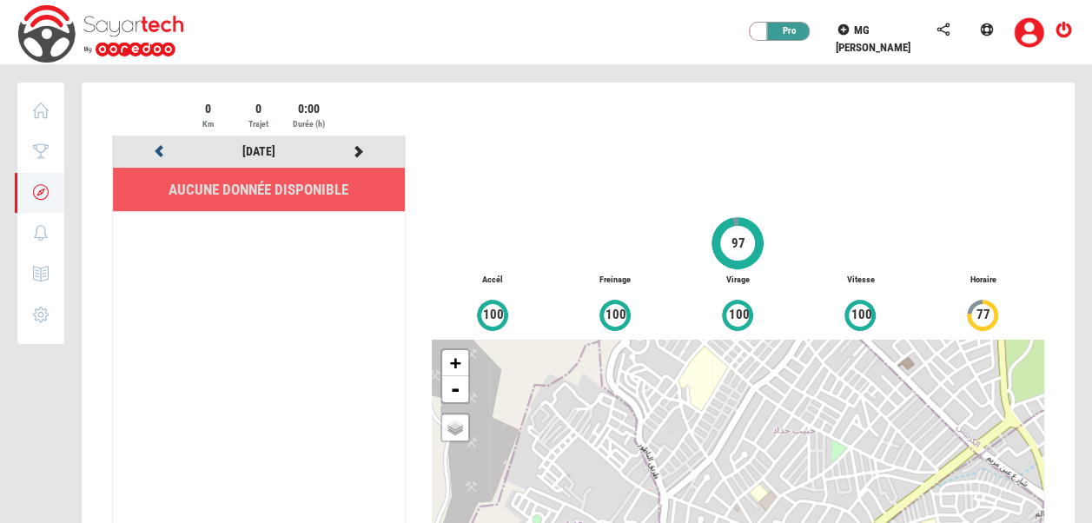
click at [155, 151] on icon at bounding box center [160, 151] width 16 height 12
